Goal: Complete application form: Complete application form

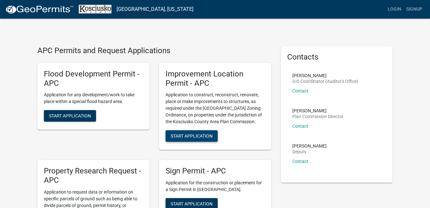
click at [207, 136] on span "Start Application" at bounding box center [192, 135] width 42 height 5
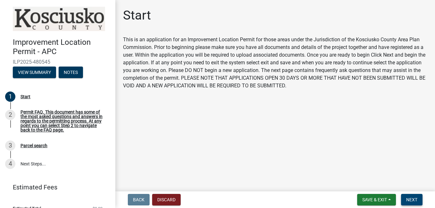
click at [413, 204] on button "Next" at bounding box center [411, 200] width 21 height 12
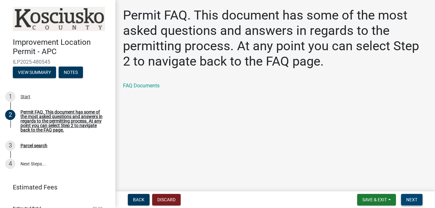
click at [411, 197] on span "Next" at bounding box center [411, 199] width 11 height 5
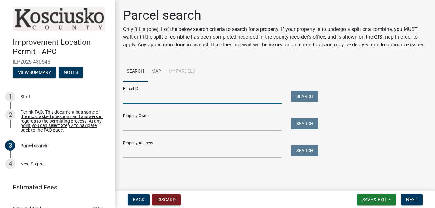
click at [176, 98] on input "Parcel ID:" at bounding box center [202, 97] width 158 height 13
click at [244, 95] on input "Parcel ID:" at bounding box center [202, 97] width 158 height 13
paste input "008-030-231"
type input "008-030-231"
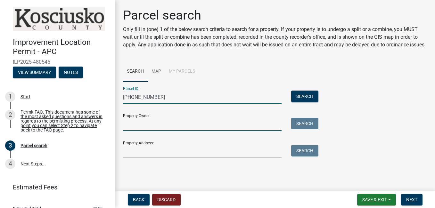
click at [210, 123] on input "Property Owner:" at bounding box center [202, 124] width 158 height 13
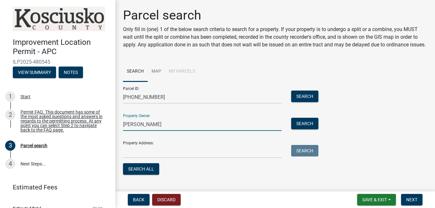
type input "keely fultz"
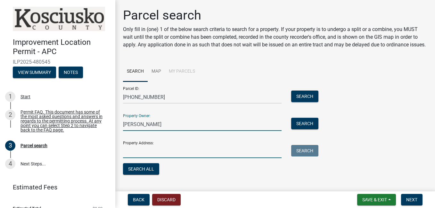
click at [175, 158] on input "Property Address:" at bounding box center [202, 151] width 158 height 13
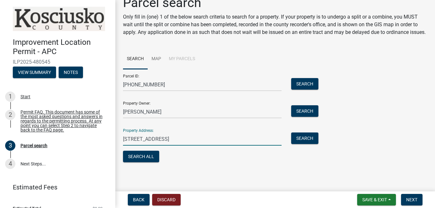
scroll to position [20, 0]
type input "207 east chicago st syracuse,IN 46567"
click at [143, 158] on button "Search All" at bounding box center [141, 157] width 36 height 12
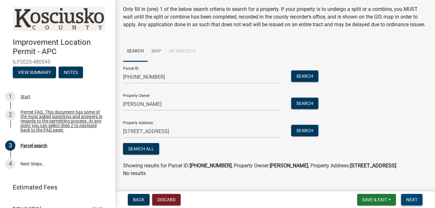
click at [415, 201] on span "Next" at bounding box center [411, 199] width 11 height 5
click at [412, 199] on span "Next" at bounding box center [411, 199] width 11 height 5
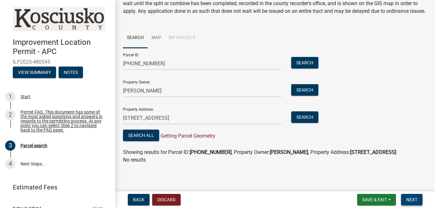
scroll to position [41, 0]
click at [304, 90] on button "Search" at bounding box center [304, 90] width 27 height 12
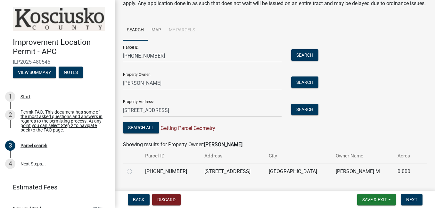
click at [134, 168] on label at bounding box center [134, 168] width 0 height 0
click at [134, 172] on input "radio" at bounding box center [136, 170] width 4 height 4
radio input "true"
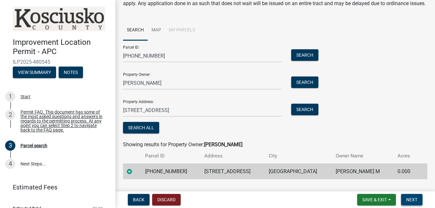
click at [411, 198] on span "Next" at bounding box center [411, 199] width 11 height 5
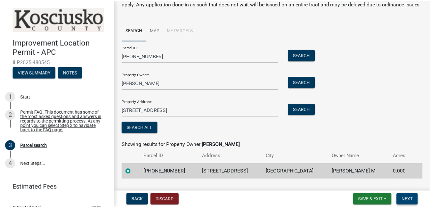
scroll to position [0, 0]
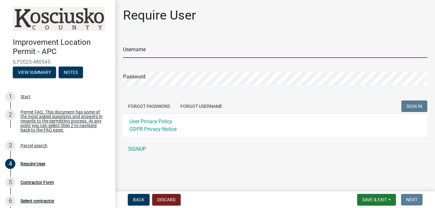
click at [204, 49] on input "Username" at bounding box center [275, 51] width 304 height 13
click at [145, 150] on link "SIGNUP" at bounding box center [275, 149] width 304 height 13
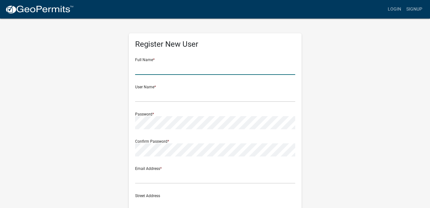
click at [179, 65] on input "text" at bounding box center [215, 68] width 160 height 13
click at [181, 93] on input "text" at bounding box center [215, 95] width 160 height 13
click at [175, 67] on input "KEELY" at bounding box center [215, 68] width 160 height 13
type input "KEELY M FULTZ"
click at [161, 98] on input "text" at bounding box center [215, 95] width 160 height 13
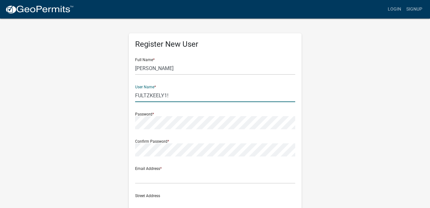
type input "FULTZKEELY1!"
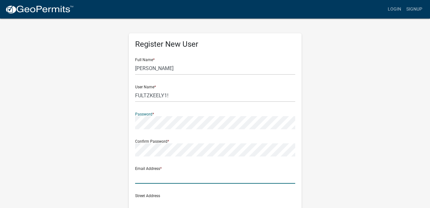
click at [205, 176] on input "text" at bounding box center [215, 177] width 160 height 13
click at [229, 178] on input "[EMAIL_ADDRESS][DOMAIN_NAME]" at bounding box center [215, 177] width 160 height 13
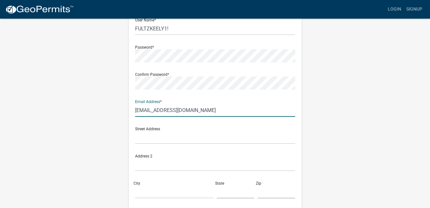
scroll to position [68, 0]
type input "[EMAIL_ADDRESS][DOMAIN_NAME]"
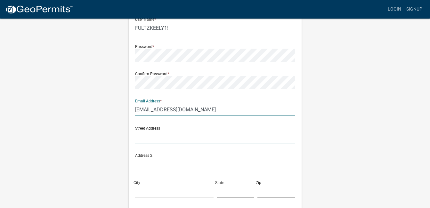
click at [177, 134] on input "text" at bounding box center [215, 136] width 160 height 13
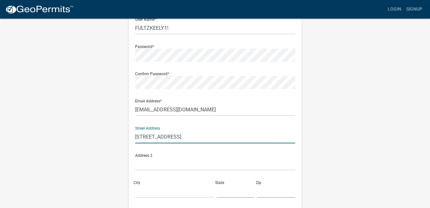
type input "[STREET_ADDRESS]"
click at [202, 163] on input "text" at bounding box center [215, 163] width 160 height 13
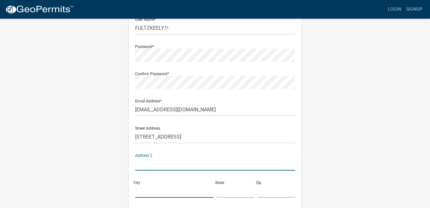
click at [171, 189] on input "City" at bounding box center [174, 191] width 78 height 13
type input "[GEOGRAPHIC_DATA]"
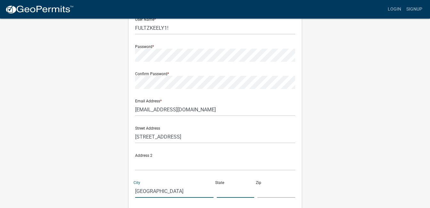
click at [234, 193] on input "text" at bounding box center [236, 191] width 38 height 13
type input "in"
click at [271, 192] on input "text" at bounding box center [276, 191] width 38 height 13
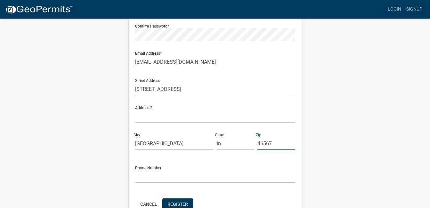
scroll to position [152, 0]
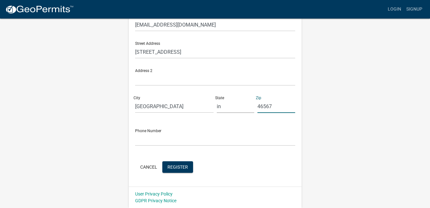
type input "46567"
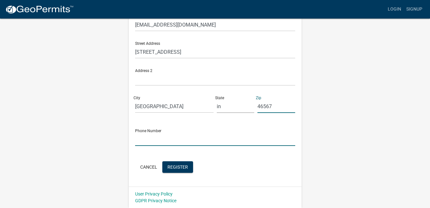
click at [204, 141] on input "text" at bounding box center [215, 139] width 160 height 13
type input "[PHONE_NUMBER]"
click at [187, 172] on button "Register" at bounding box center [177, 167] width 31 height 12
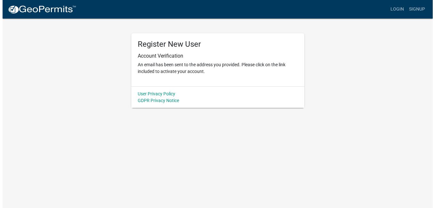
scroll to position [0, 0]
click at [394, 9] on link "Login" at bounding box center [399, 9] width 19 height 12
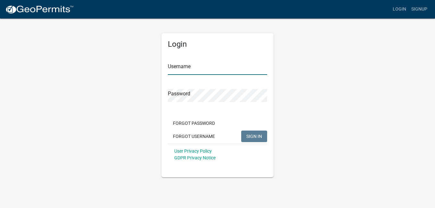
type input "FULTZKEELY1!"
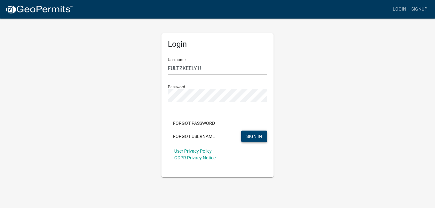
click at [255, 135] on span "SIGN IN" at bounding box center [254, 135] width 16 height 5
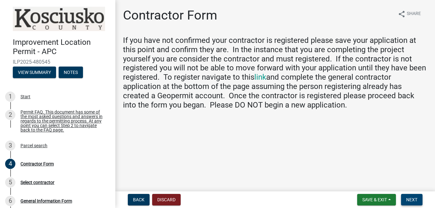
click at [412, 200] on span "Next" at bounding box center [411, 199] width 11 height 5
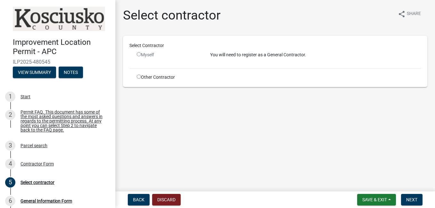
click at [139, 55] on input "radio" at bounding box center [139, 54] width 4 height 4
click at [137, 55] on input "radio" at bounding box center [139, 54] width 4 height 4
click at [140, 53] on input "radio" at bounding box center [139, 54] width 4 height 4
click at [139, 54] on input "radio" at bounding box center [139, 54] width 4 height 4
radio input "false"
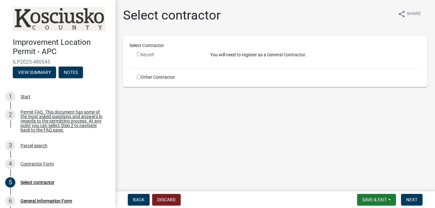
click at [131, 56] on div "Select Contractor Myself You will need to register as a General Contractor. Oth…" at bounding box center [274, 61] width 291 height 38
click at [48, 124] on div "Permit FAQ. This document has some of the most asked questions and answers in r…" at bounding box center [62, 121] width 84 height 22
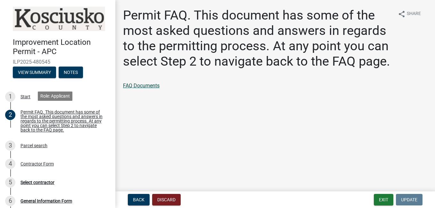
click at [141, 85] on link "FAQ Documents" at bounding box center [141, 86] width 36 height 6
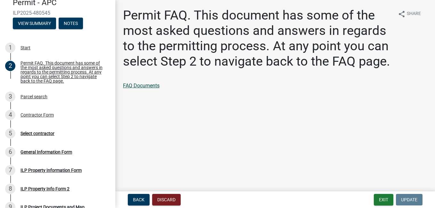
scroll to position [50, 0]
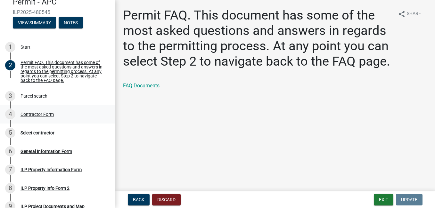
click at [38, 116] on div "Contractor Form" at bounding box center [36, 114] width 33 height 4
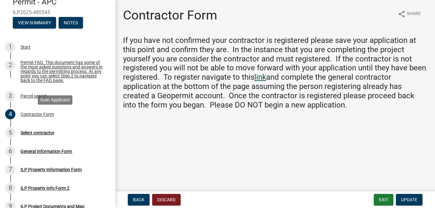
click at [263, 78] on link "link" at bounding box center [260, 77] width 12 height 9
click at [42, 119] on div "4 Contractor Form" at bounding box center [55, 114] width 100 height 10
click at [416, 200] on span "Update" at bounding box center [409, 199] width 16 height 5
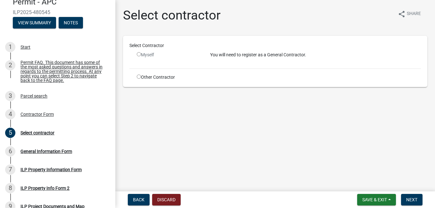
click at [140, 54] on input "radio" at bounding box center [139, 54] width 4 height 4
radio input "false"
click at [155, 73] on div "Select Contractor Myself You will need to register as a General Contractor. Oth…" at bounding box center [274, 61] width 291 height 38
click at [253, 59] on div "You will need to register as a General Contractor." at bounding box center [315, 58] width 220 height 12
click at [268, 63] on div "You will need to register as a General Contractor." at bounding box center [315, 58] width 220 height 12
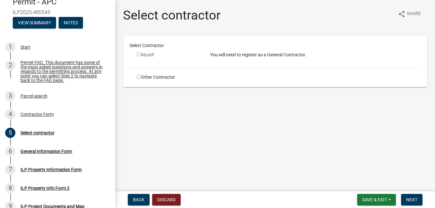
click at [281, 68] on div "Select Contractor Myself You will need to register as a General Contractor. Oth…" at bounding box center [274, 61] width 291 height 38
click at [282, 67] on div "Select Contractor Myself You will need to register as a General Contractor. Oth…" at bounding box center [274, 61] width 291 height 38
click at [283, 68] on div "Select Contractor Myself You will need to register as a General Contractor. Oth…" at bounding box center [274, 61] width 291 height 38
click at [290, 54] on p "You will need to register as a General Contractor." at bounding box center [315, 55] width 211 height 7
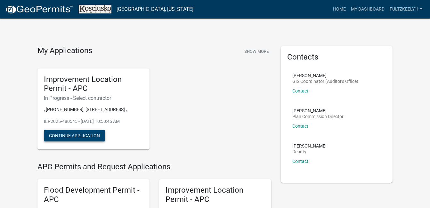
click at [94, 134] on button "Continue Application" at bounding box center [74, 136] width 61 height 12
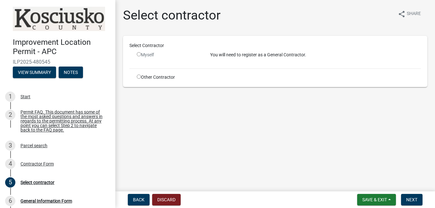
click at [139, 54] on input "radio" at bounding box center [139, 54] width 4 height 4
radio input "false"
click at [241, 59] on div "You will need to register as a General Contractor." at bounding box center [315, 58] width 220 height 12
click at [139, 76] on input "radio" at bounding box center [139, 77] width 4 height 4
radio input "true"
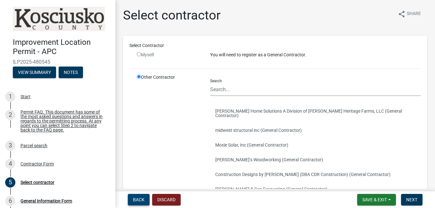
click at [139, 202] on span "Back" at bounding box center [139, 199] width 12 height 5
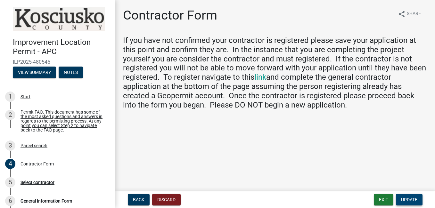
click at [414, 198] on span "Update" at bounding box center [409, 199] width 16 height 5
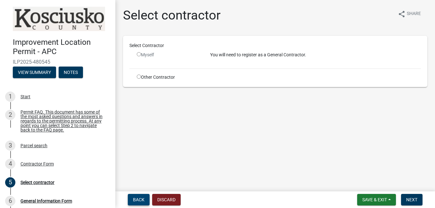
click at [133, 201] on span "Back" at bounding box center [139, 199] width 12 height 5
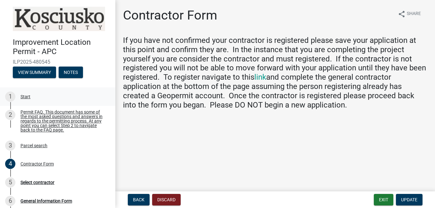
click at [94, 87] on link "1 Start" at bounding box center [57, 96] width 115 height 19
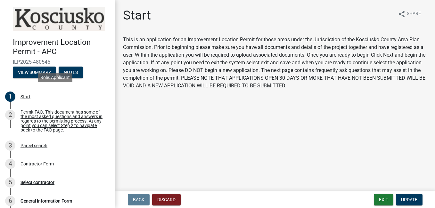
click at [45, 47] on h4 "Improvement Location Permit - APC" at bounding box center [61, 47] width 97 height 19
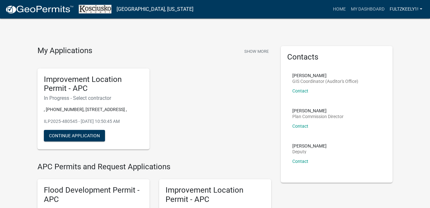
click at [420, 8] on link "FULTZKEELY1!" at bounding box center [406, 9] width 38 height 12
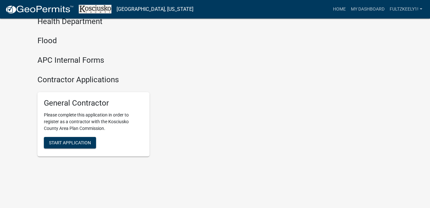
scroll to position [875, 0]
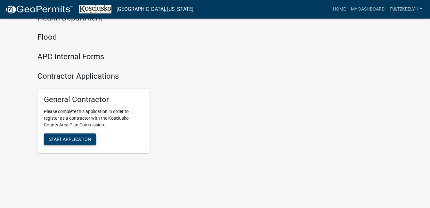
click at [84, 140] on span "Start Application" at bounding box center [70, 138] width 42 height 5
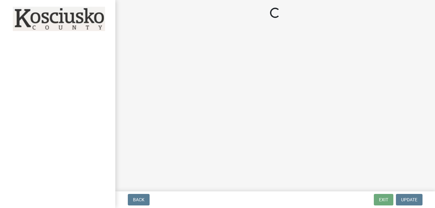
select select "in"
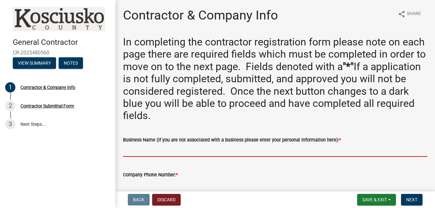
click at [331, 151] on input "Business Name (If you are not associated with a business please enter your pers…" at bounding box center [275, 150] width 304 height 13
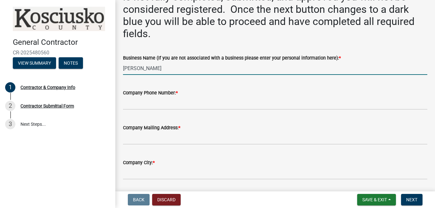
scroll to position [84, 0]
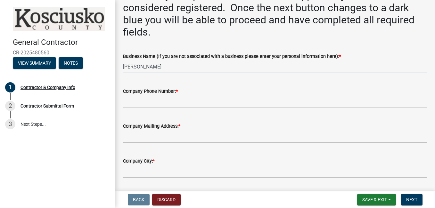
type input "[PERSON_NAME]"
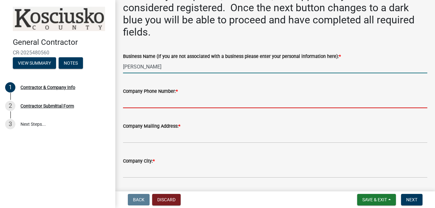
click at [237, 104] on input "Company Phone Number: *" at bounding box center [275, 101] width 304 height 13
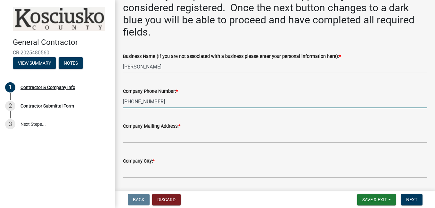
type input "[PHONE_NUMBER]"
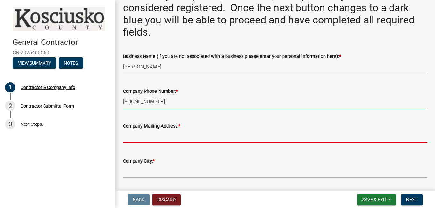
click at [242, 141] on input "Company Mailing Address: *" at bounding box center [275, 136] width 304 height 13
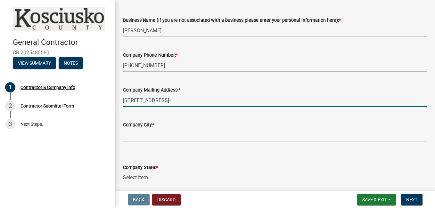
scroll to position [141, 0]
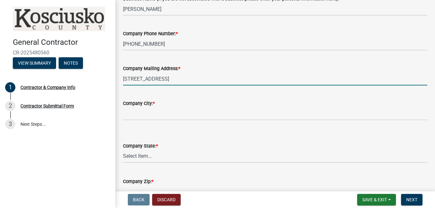
type input "[STREET_ADDRESS]"
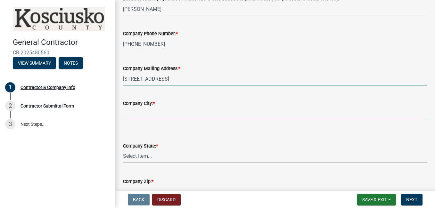
click at [126, 116] on input "Company City: *" at bounding box center [275, 113] width 304 height 13
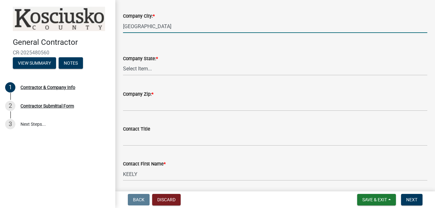
scroll to position [231, 0]
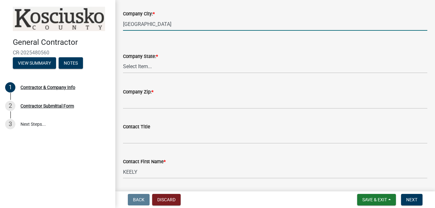
type input "[GEOGRAPHIC_DATA]"
click at [244, 72] on select "Select Item... [US_STATE] [US_STATE] [US_STATE] [US_STATE] [US_STATE] [US_STATE…" at bounding box center [275, 66] width 304 height 13
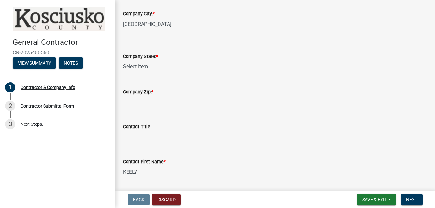
select select "IN"
click at [123, 60] on select "Select Item... [US_STATE] [US_STATE] [US_STATE] [US_STATE] [US_STATE] [US_STATE…" at bounding box center [275, 66] width 304 height 13
click at [160, 196] on button "Discard" at bounding box center [166, 200] width 28 height 12
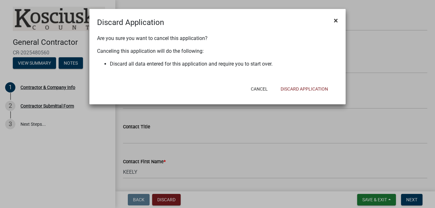
click at [337, 19] on span "×" at bounding box center [335, 20] width 4 height 9
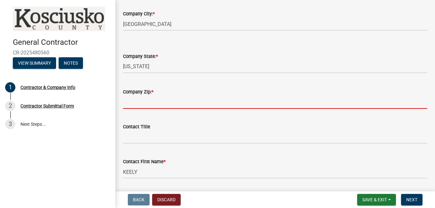
click at [184, 104] on input "Company Zip: *" at bounding box center [275, 102] width 304 height 13
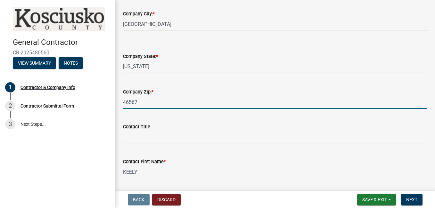
type input "46567"
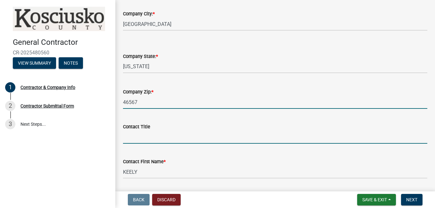
click at [208, 138] on input "Contact Title" at bounding box center [275, 137] width 304 height 13
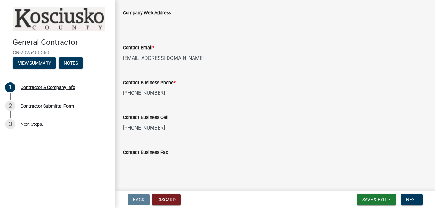
scroll to position [642, 0]
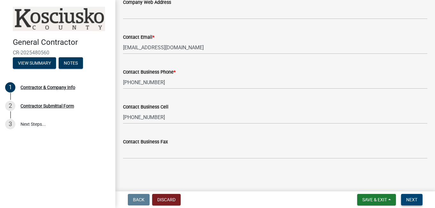
click at [415, 197] on span "Next" at bounding box center [411, 199] width 11 height 5
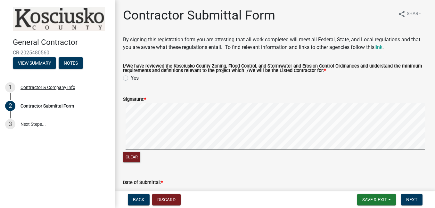
click at [131, 78] on label "Yes" at bounding box center [135, 78] width 8 height 8
click at [131, 78] on input "Yes" at bounding box center [133, 76] width 4 height 4
radio input "true"
click at [411, 200] on span "Next" at bounding box center [411, 199] width 11 height 5
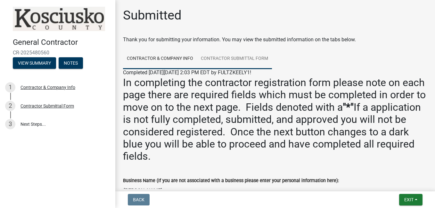
click at [260, 60] on link "Contractor Submittal Form" at bounding box center [234, 59] width 75 height 20
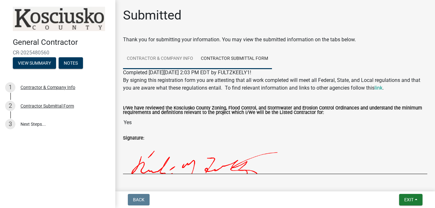
click at [177, 59] on link "Contractor & Company Info" at bounding box center [160, 59] width 74 height 20
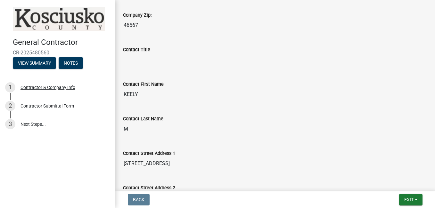
scroll to position [337, 0]
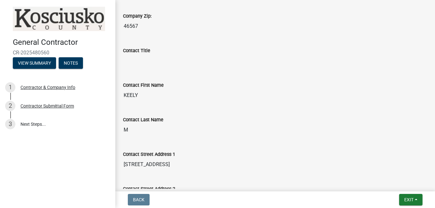
click at [249, 64] on input "Contact Title" at bounding box center [275, 60] width 304 height 13
click at [205, 59] on input "Contact Title" at bounding box center [275, 60] width 304 height 13
click at [162, 57] on input "Contact Title" at bounding box center [275, 60] width 304 height 13
click at [160, 62] on input "Contact Title" at bounding box center [275, 60] width 304 height 13
click at [160, 64] on input "Contact Title" at bounding box center [275, 60] width 304 height 13
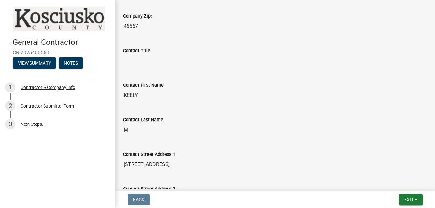
click at [160, 61] on input "Contact Title" at bounding box center [275, 60] width 304 height 13
click at [168, 67] on input "Contact Title" at bounding box center [275, 60] width 304 height 13
click at [170, 64] on input "Contact Title" at bounding box center [275, 60] width 304 height 13
click at [173, 62] on input "Contact Title" at bounding box center [275, 60] width 304 height 13
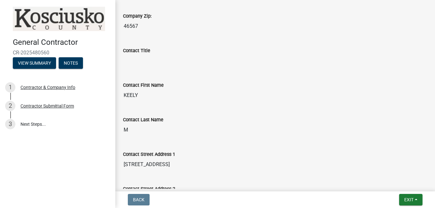
click at [161, 63] on input "Contact Title" at bounding box center [275, 60] width 304 height 13
click at [151, 62] on input "Contact Title" at bounding box center [275, 60] width 304 height 13
click at [151, 64] on input "Contact Title" at bounding box center [275, 60] width 304 height 13
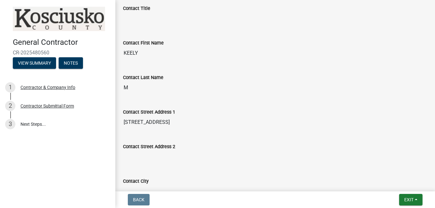
scroll to position [379, 0]
click at [143, 16] on input "Contact Title" at bounding box center [275, 18] width 304 height 13
click at [142, 23] on input "Contact Title" at bounding box center [275, 18] width 304 height 13
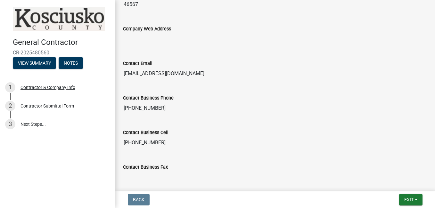
scroll to position [627, 0]
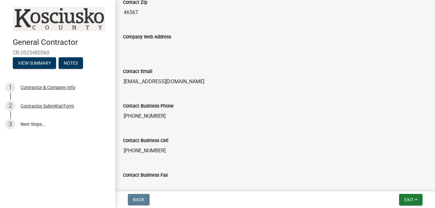
click at [182, 49] on input "Company Web Address" at bounding box center [275, 47] width 304 height 13
click at [181, 51] on input "Company Web Address" at bounding box center [275, 47] width 304 height 13
click at [63, 86] on div "Contractor & Company Info" at bounding box center [47, 87] width 55 height 4
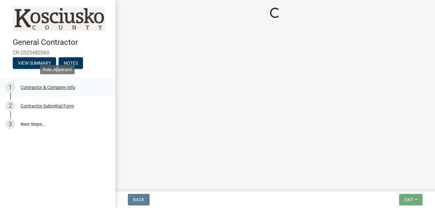
scroll to position [0, 0]
select select "IN"
select select "in"
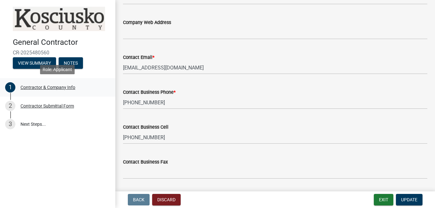
scroll to position [642, 0]
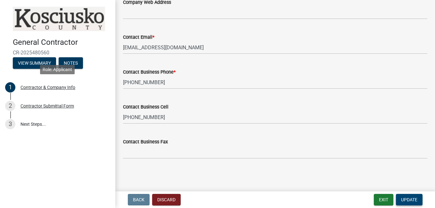
click at [412, 202] on span "Update" at bounding box center [409, 199] width 16 height 5
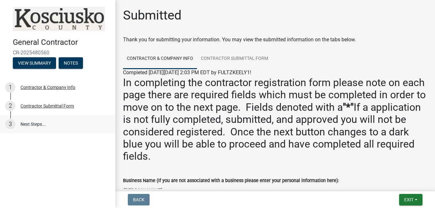
click at [34, 127] on link "3 Next Steps..." at bounding box center [57, 124] width 115 height 19
click at [65, 111] on link "2 Contractor Submittal Form" at bounding box center [57, 106] width 115 height 19
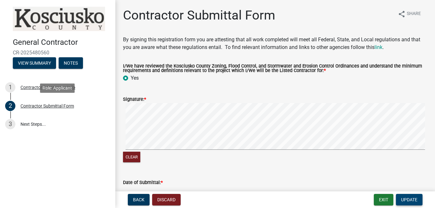
click at [415, 202] on span "Update" at bounding box center [409, 199] width 16 height 5
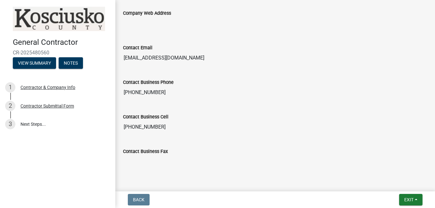
scroll to position [651, 0]
click at [150, 175] on div at bounding box center [275, 177] width 304 height 8
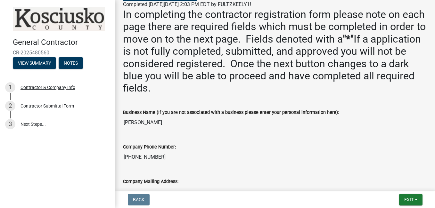
scroll to position [89, 0]
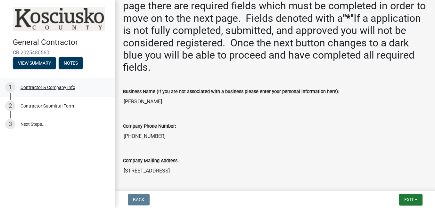
click at [67, 90] on div "1 Contractor & Company Info" at bounding box center [55, 87] width 100 height 10
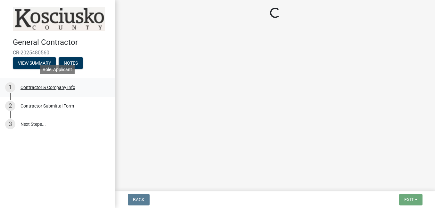
scroll to position [0, 0]
select select "IN"
select select "in"
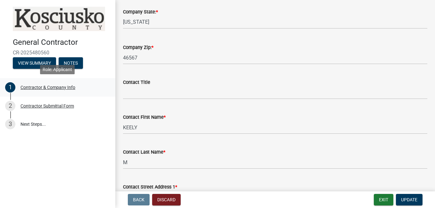
scroll to position [281, 0]
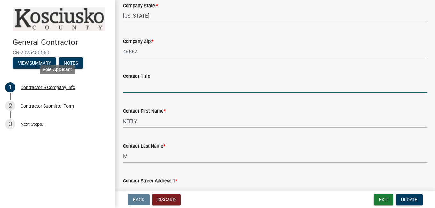
click at [174, 88] on input "Contact Title" at bounding box center [275, 86] width 304 height 13
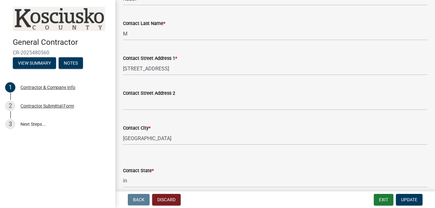
scroll to position [409, 0]
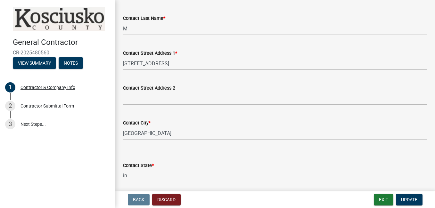
type input "self"
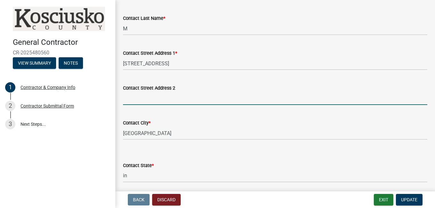
click at [207, 98] on input "Contact Street Address 2" at bounding box center [275, 98] width 304 height 13
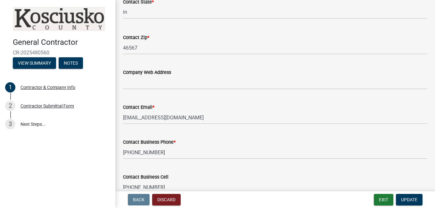
scroll to position [573, 0]
type input "[STREET_ADDRESS]"
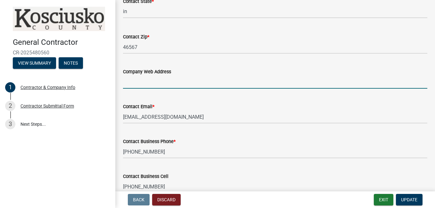
click at [220, 84] on input "Company Web Address" at bounding box center [275, 82] width 304 height 13
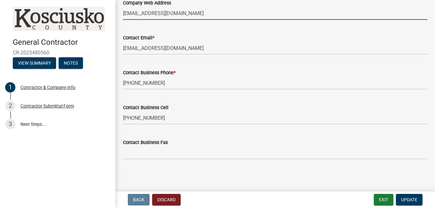
scroll to position [642, 0]
type input "[EMAIL_ADDRESS][DOMAIN_NAME]"
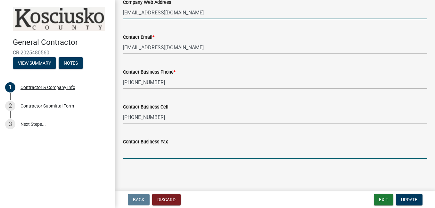
click at [201, 153] on input "Contact Business Fax" at bounding box center [275, 152] width 304 height 13
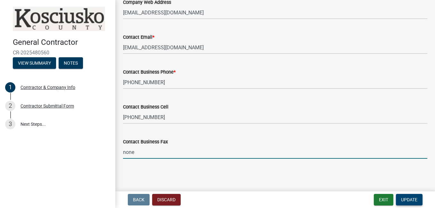
click at [416, 199] on span "Update" at bounding box center [409, 199] width 16 height 5
click at [239, 154] on input "none" at bounding box center [275, 152] width 304 height 13
type input "n"
click at [409, 202] on span "Update" at bounding box center [409, 199] width 16 height 5
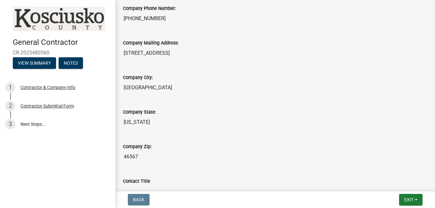
scroll to position [0, 0]
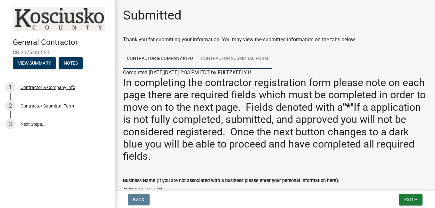
click at [253, 57] on link "Contractor Submittal Form" at bounding box center [234, 59] width 75 height 20
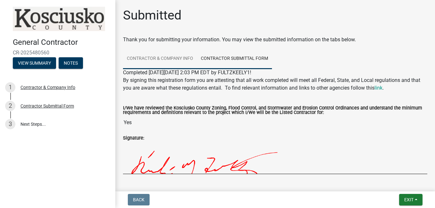
click at [162, 62] on link "Contractor & Company Info" at bounding box center [160, 59] width 74 height 20
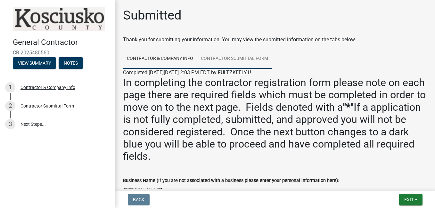
click at [237, 58] on link "Contractor Submittal Form" at bounding box center [234, 59] width 75 height 20
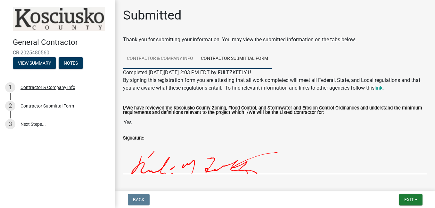
click at [160, 59] on link "Contractor & Company Info" at bounding box center [160, 59] width 74 height 20
